Goal: Task Accomplishment & Management: Manage account settings

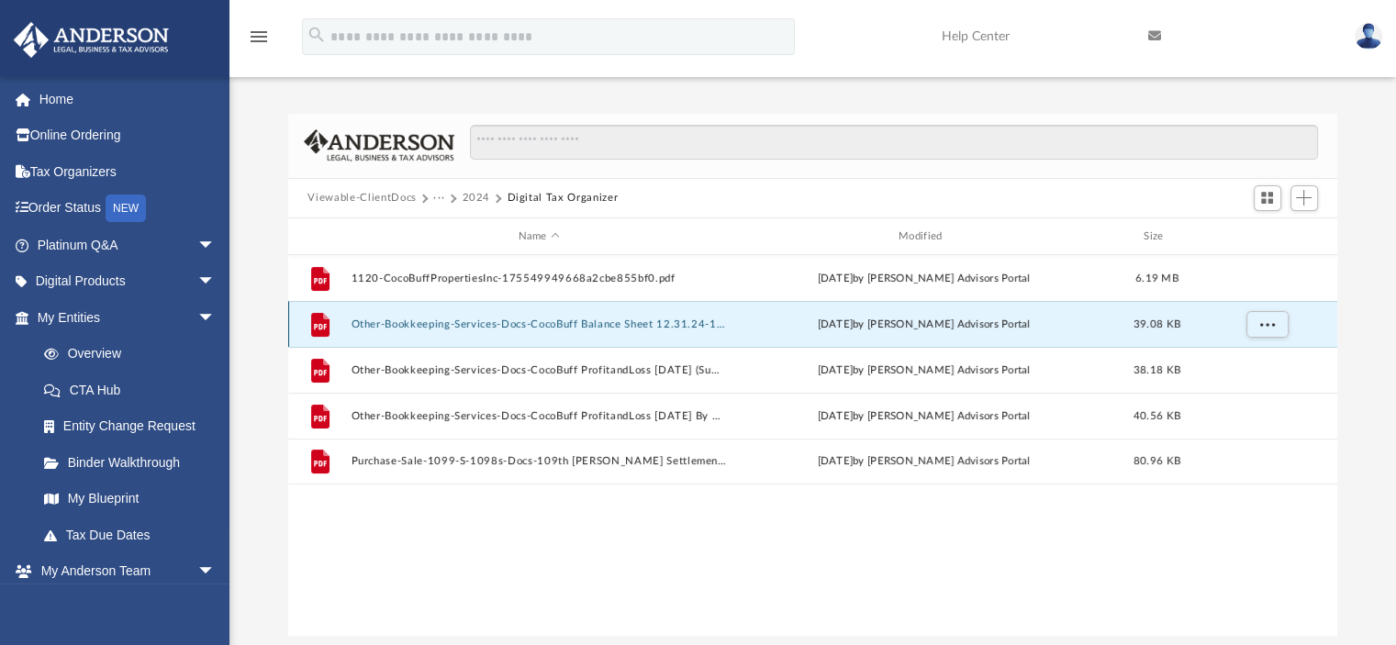
scroll to position [403, 1035]
click at [473, 194] on button "2024" at bounding box center [476, 198] width 28 height 17
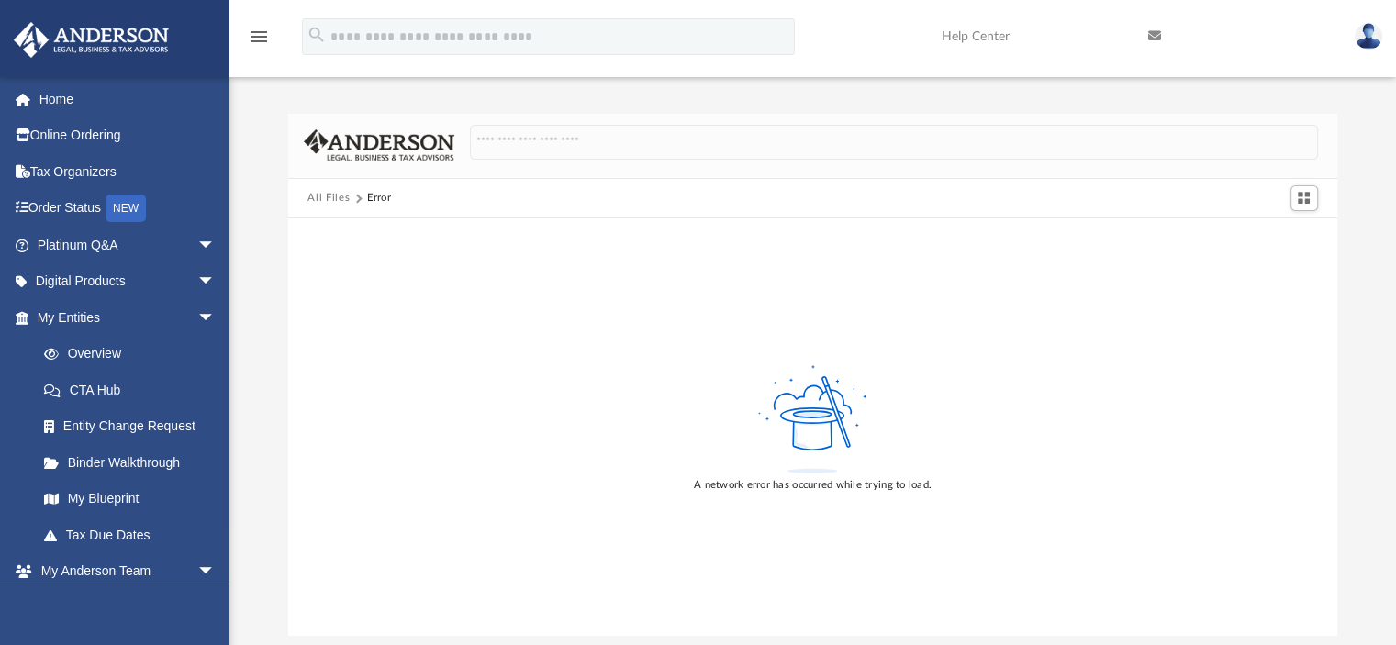
click at [339, 195] on button "All Files" at bounding box center [328, 198] width 42 height 17
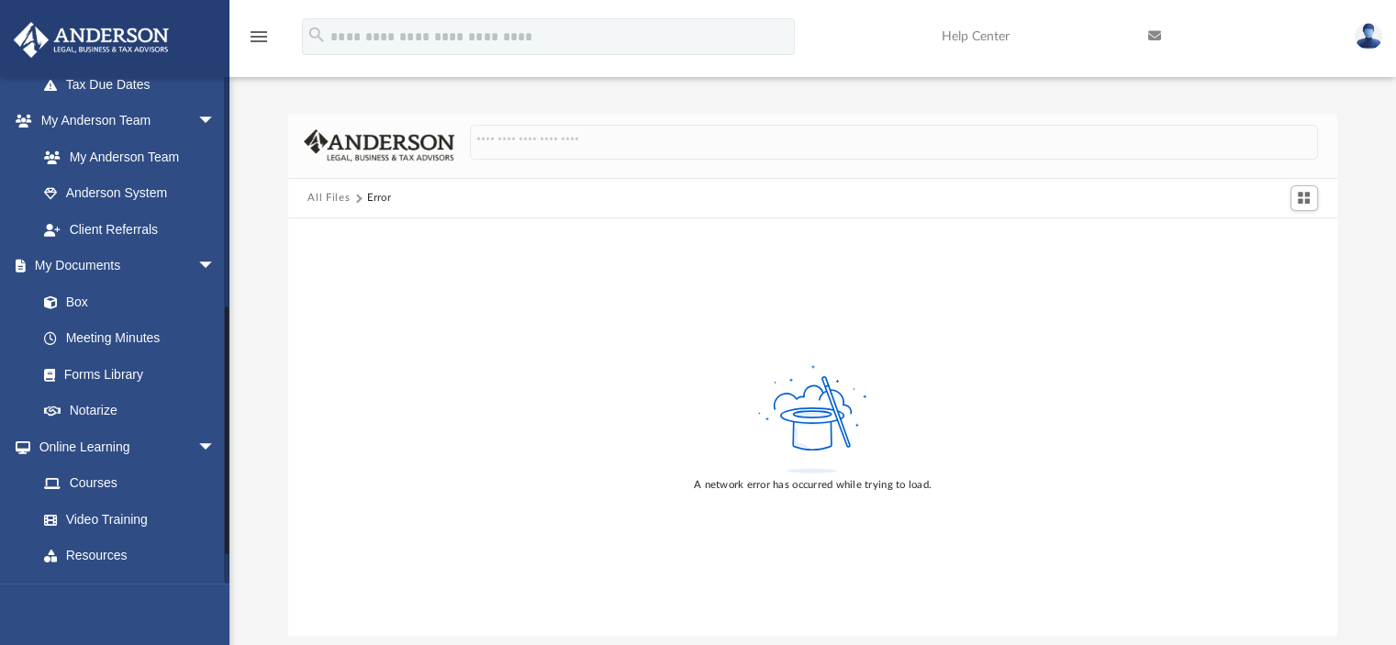
scroll to position [459, 0]
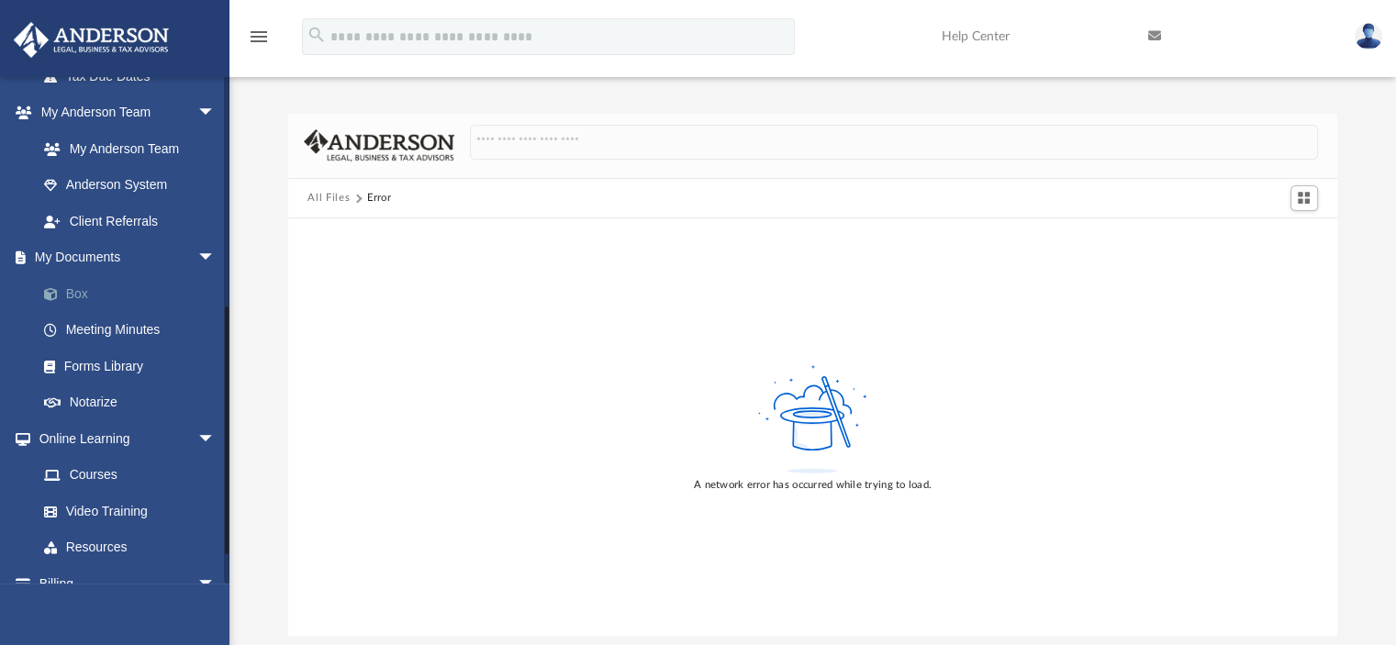
click at [80, 290] on link "Box" at bounding box center [134, 293] width 217 height 37
click at [69, 292] on link "Box" at bounding box center [134, 293] width 217 height 37
click at [113, 153] on link "My Anderson Team" at bounding box center [134, 148] width 217 height 37
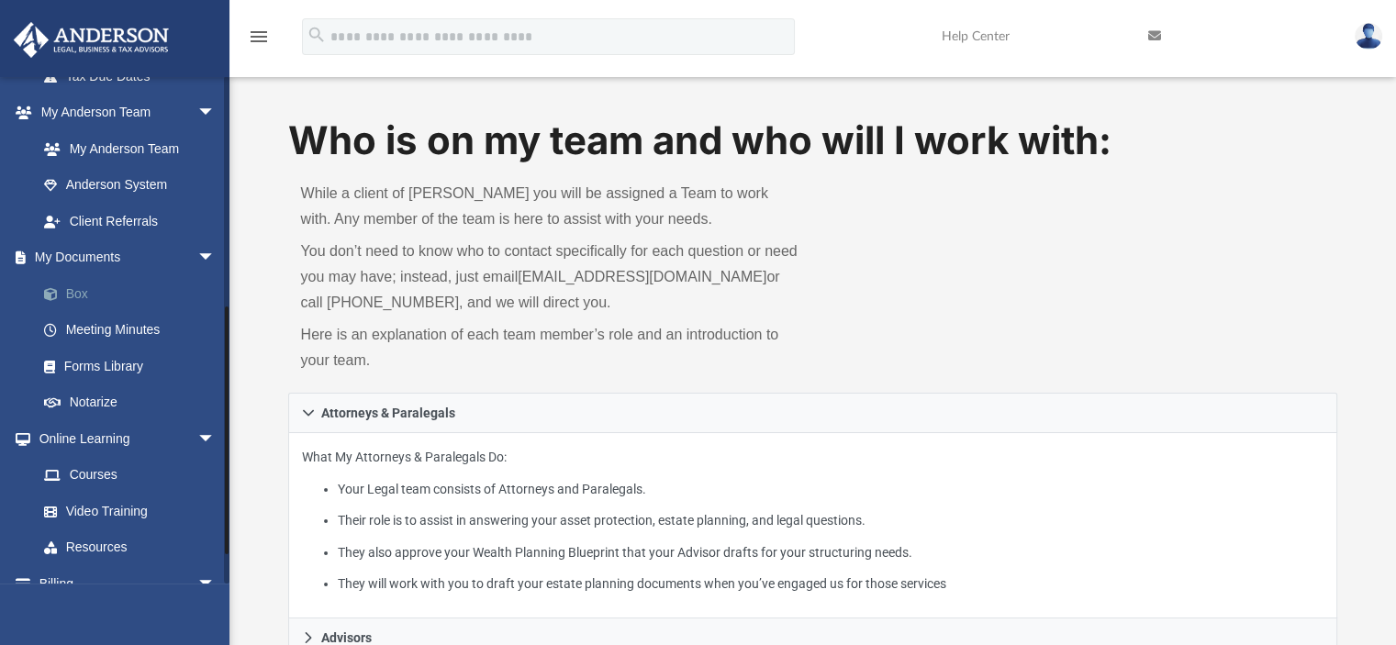
click at [69, 293] on link "Box" at bounding box center [134, 293] width 217 height 37
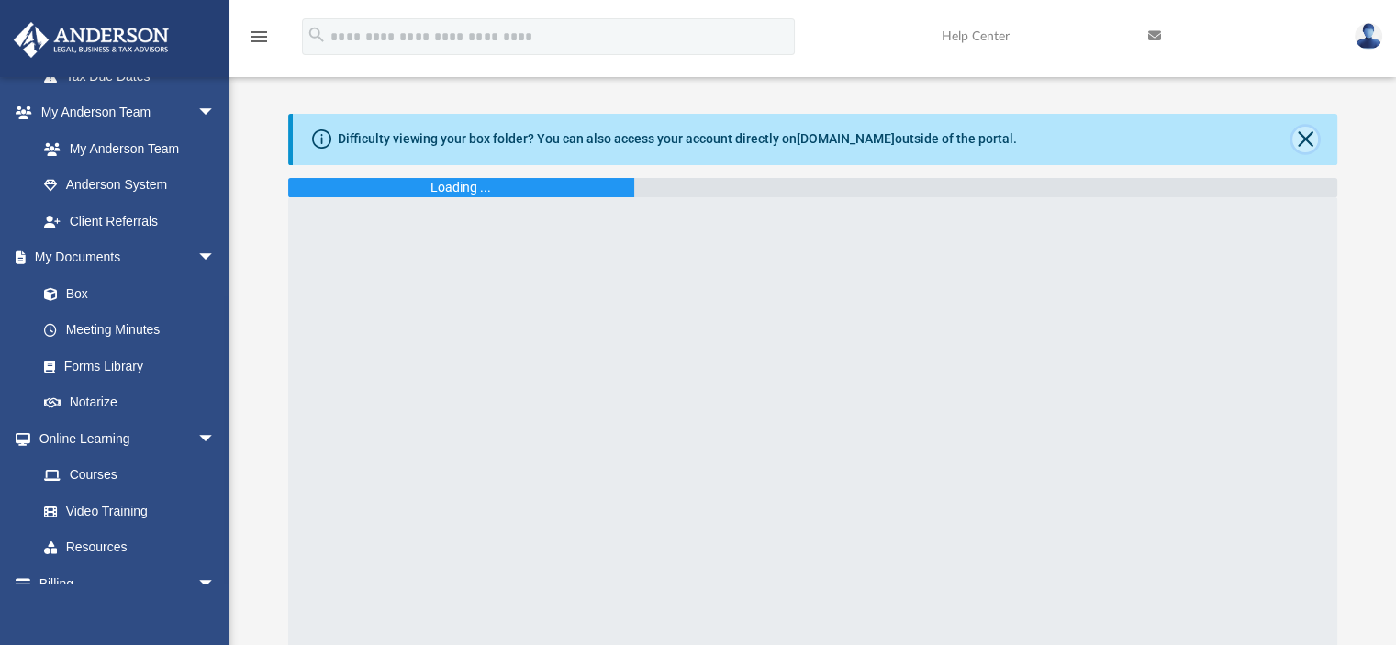
click at [1308, 139] on button "Close" at bounding box center [1305, 140] width 26 height 26
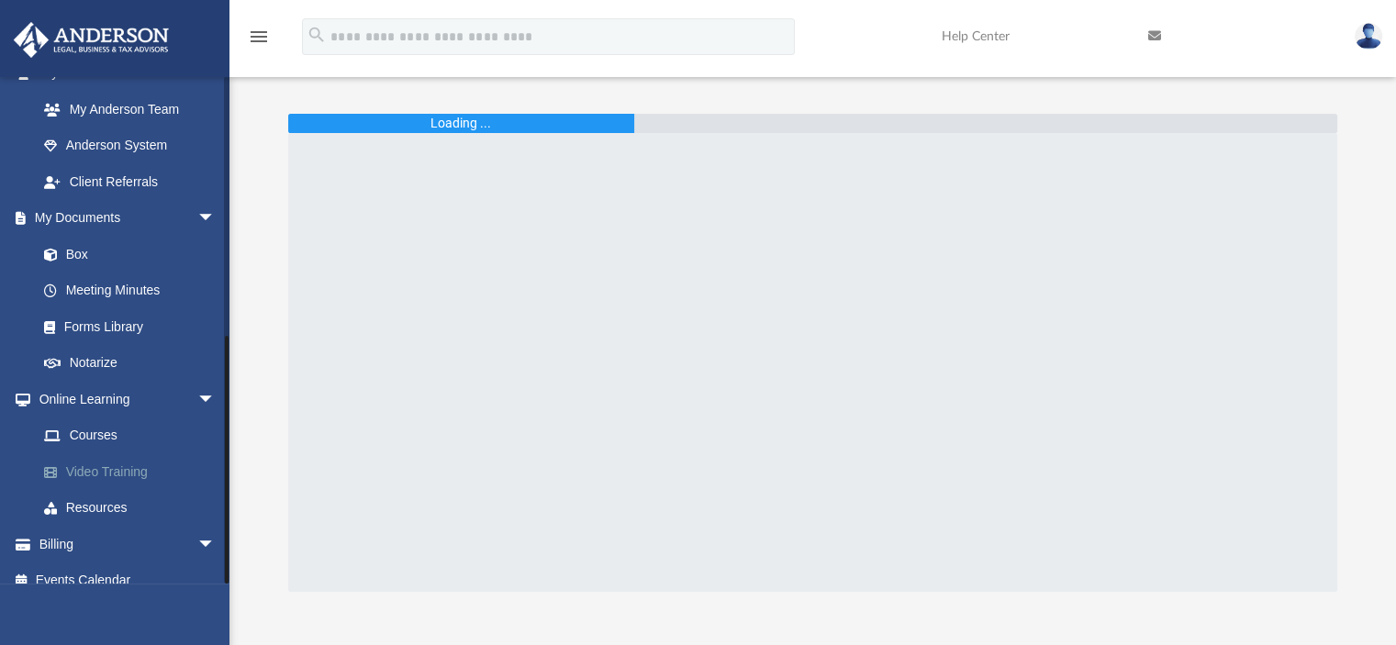
scroll to position [517, 0]
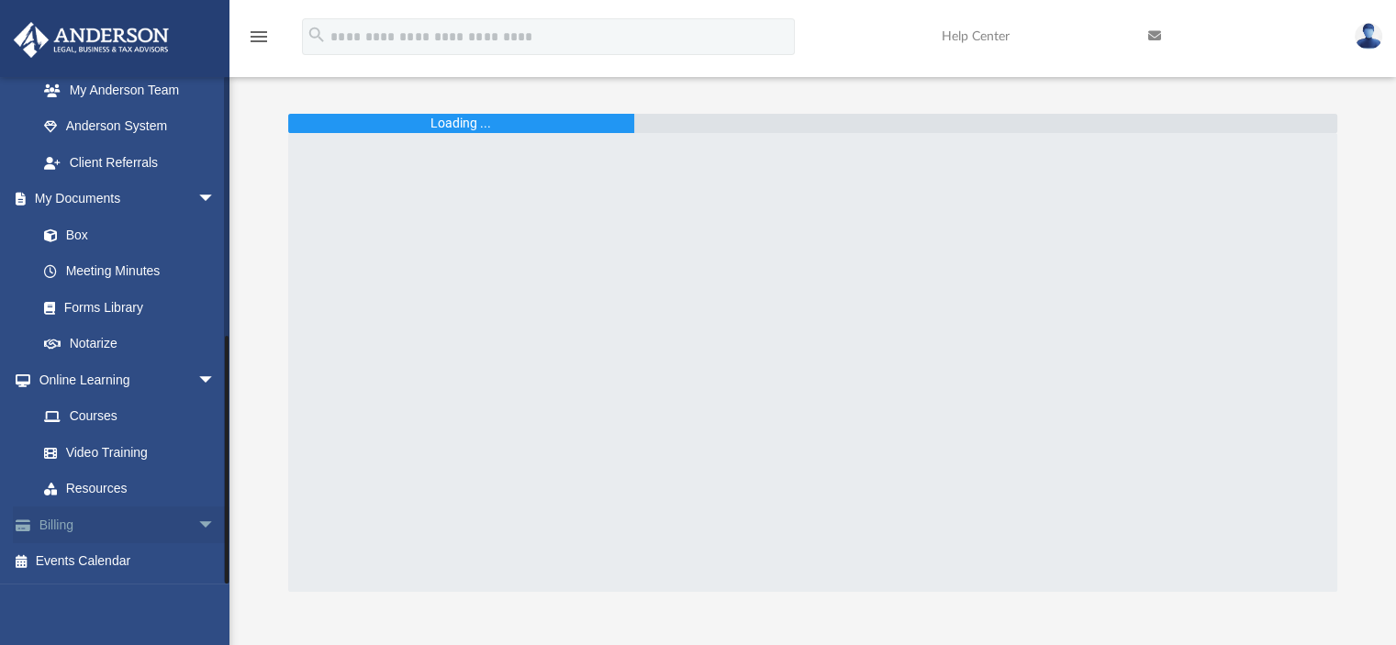
click at [147, 524] on link "Billing arrow_drop_down" at bounding box center [128, 524] width 230 height 37
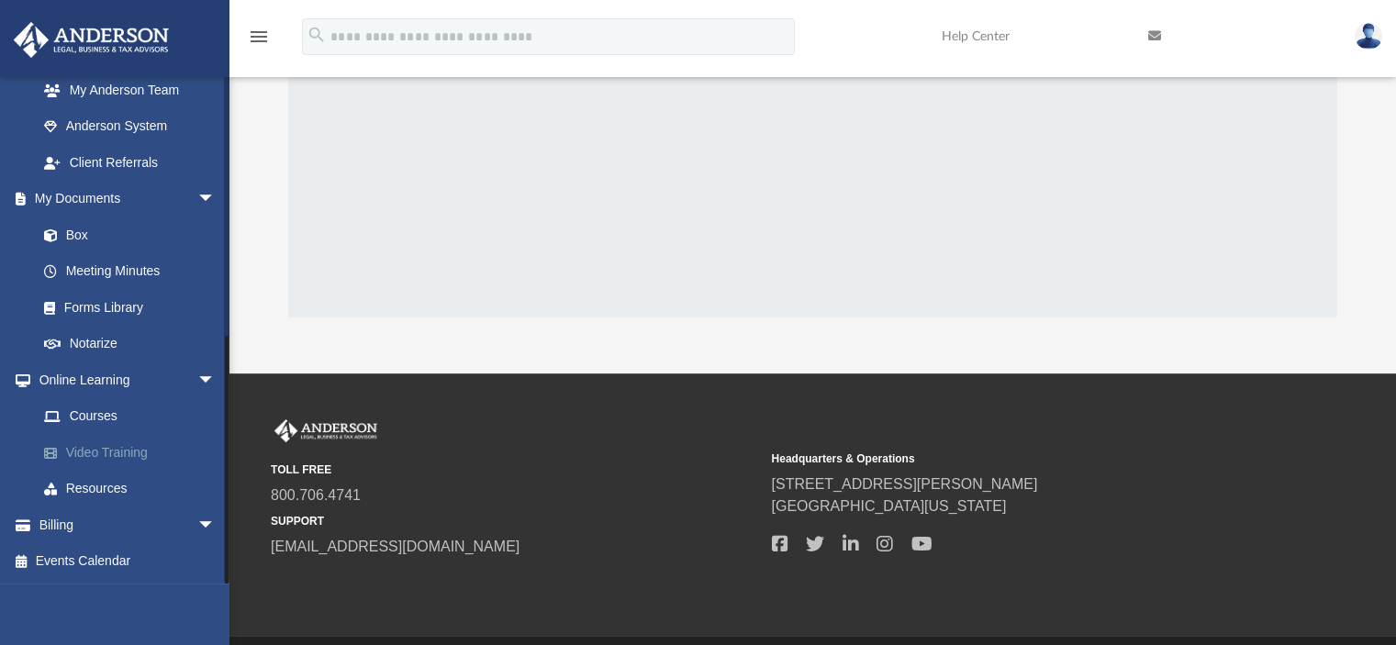
scroll to position [275, 0]
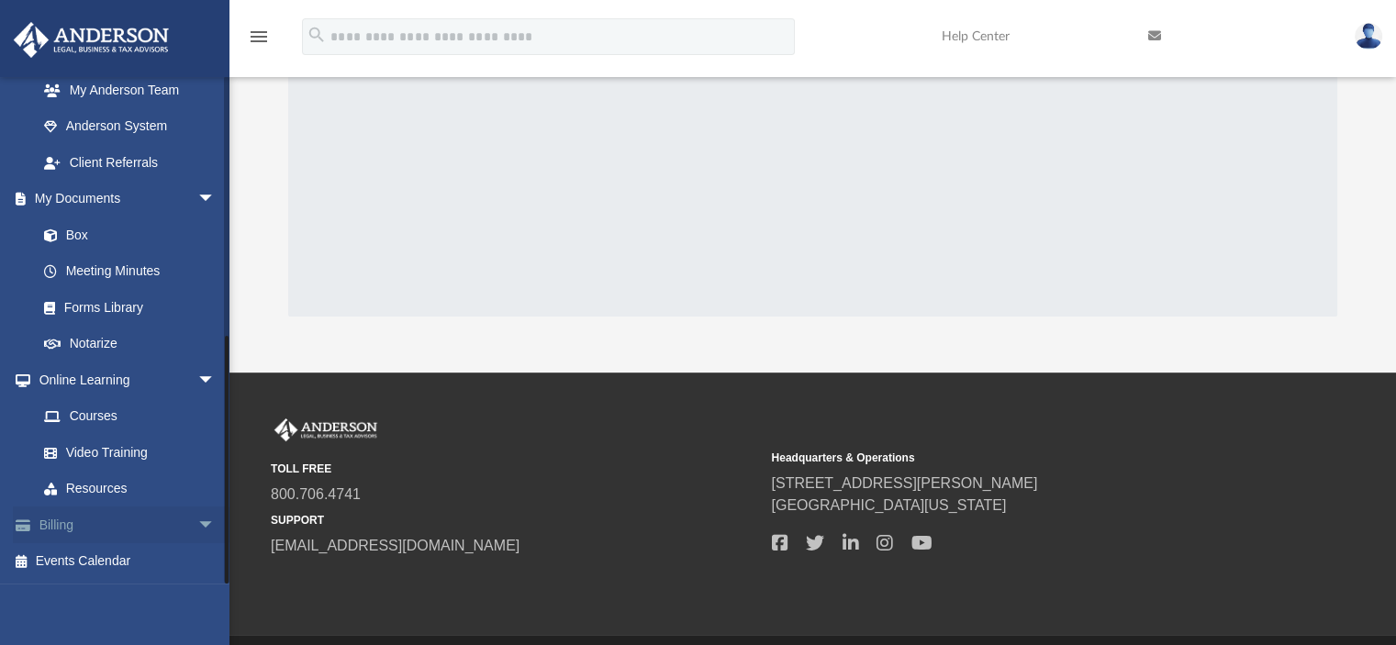
click at [197, 524] on span "arrow_drop_down" at bounding box center [215, 525] width 37 height 38
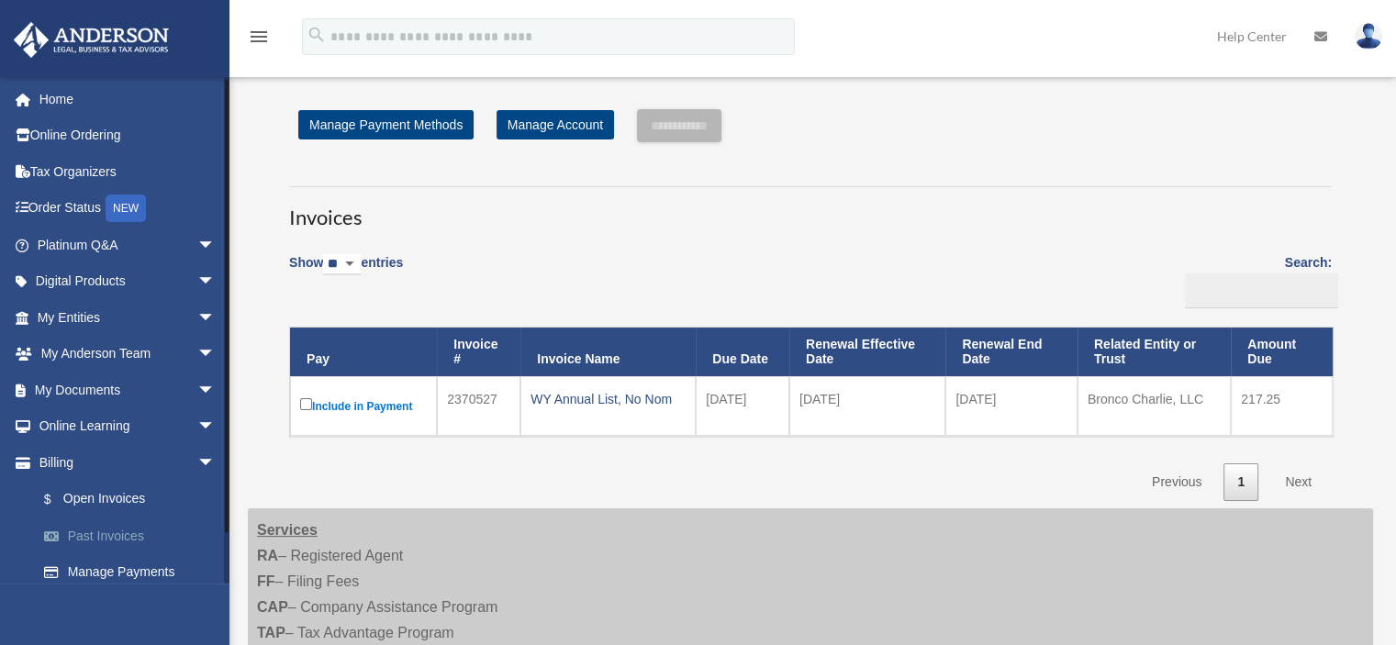
scroll to position [47, 0]
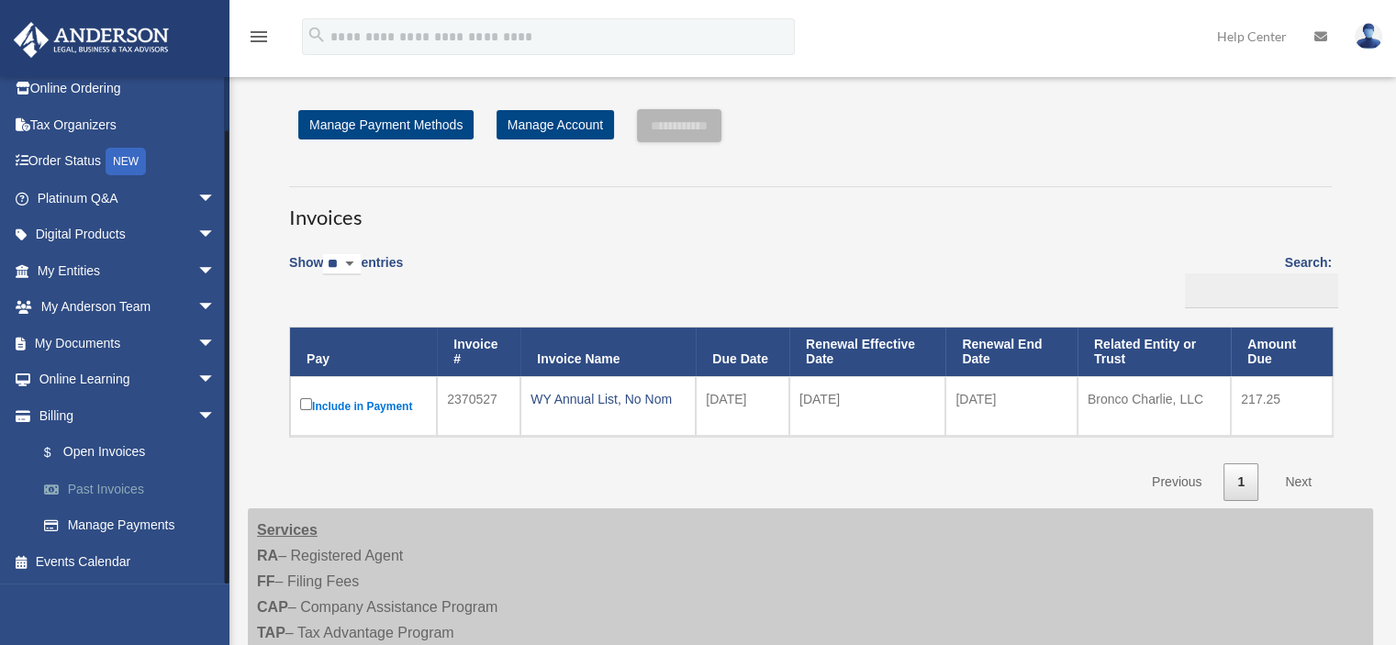
click at [77, 478] on link "Past Invoices" at bounding box center [134, 489] width 217 height 37
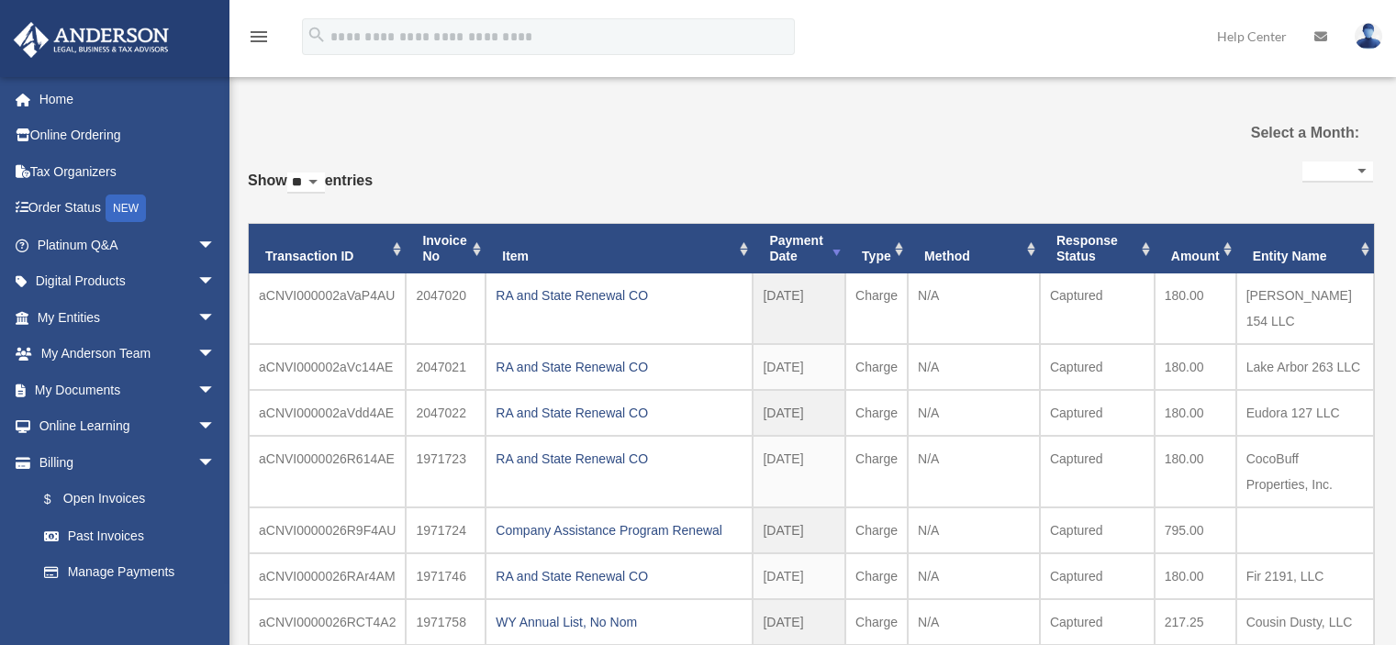
select select
